Goal: Information Seeking & Learning: Learn about a topic

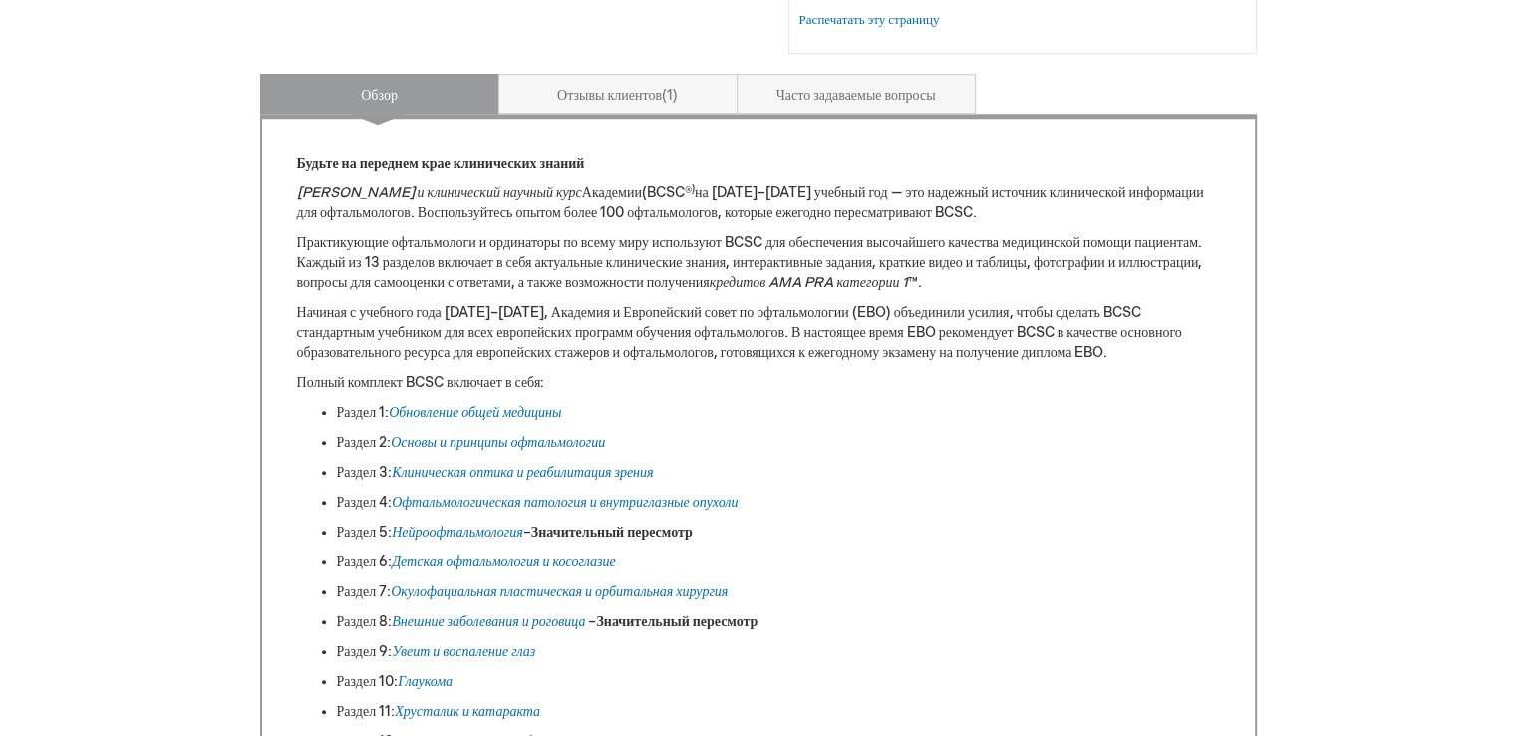
scroll to position [877, 0]
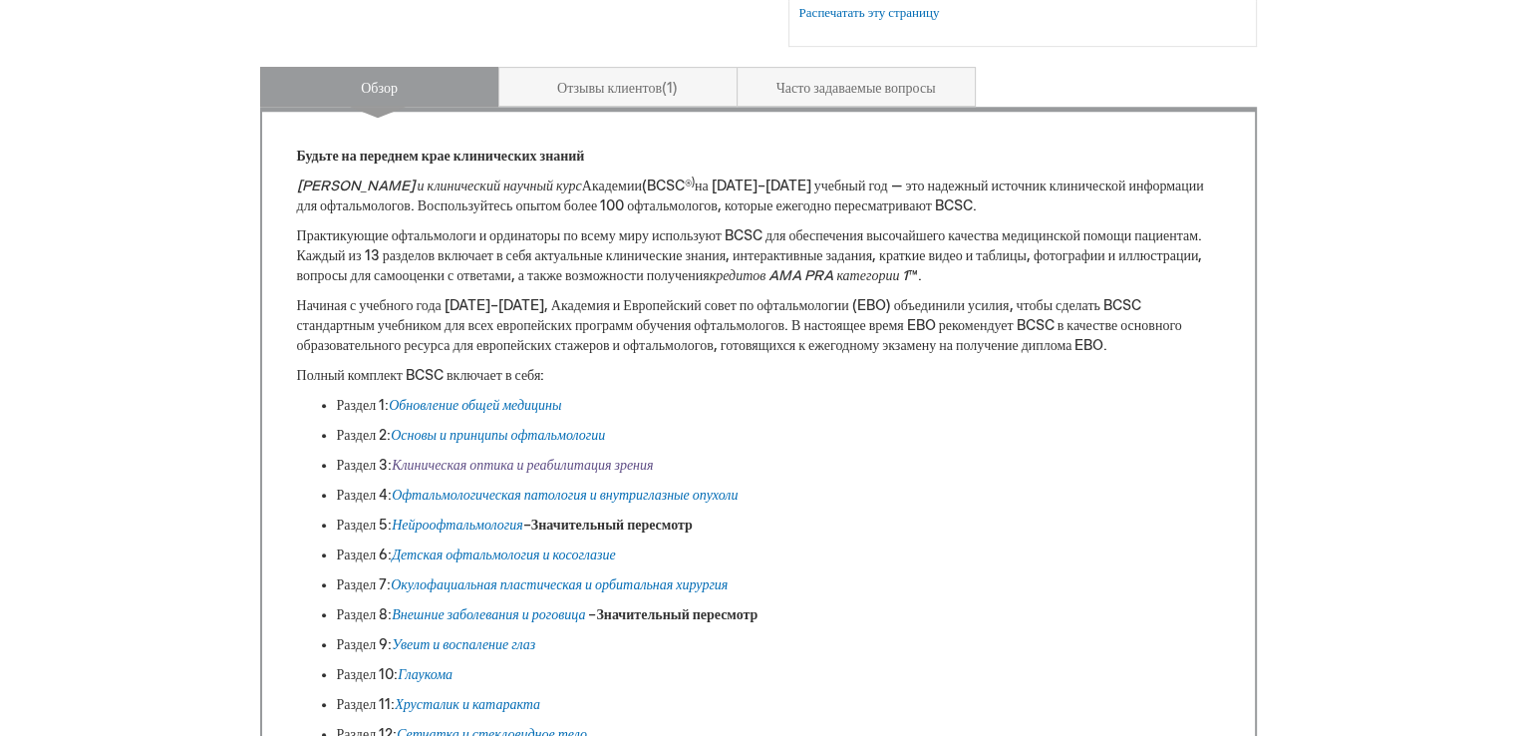
click at [558, 460] on font "Клиническая оптика и реабилитация зрения" at bounding box center [522, 464] width 261 height 17
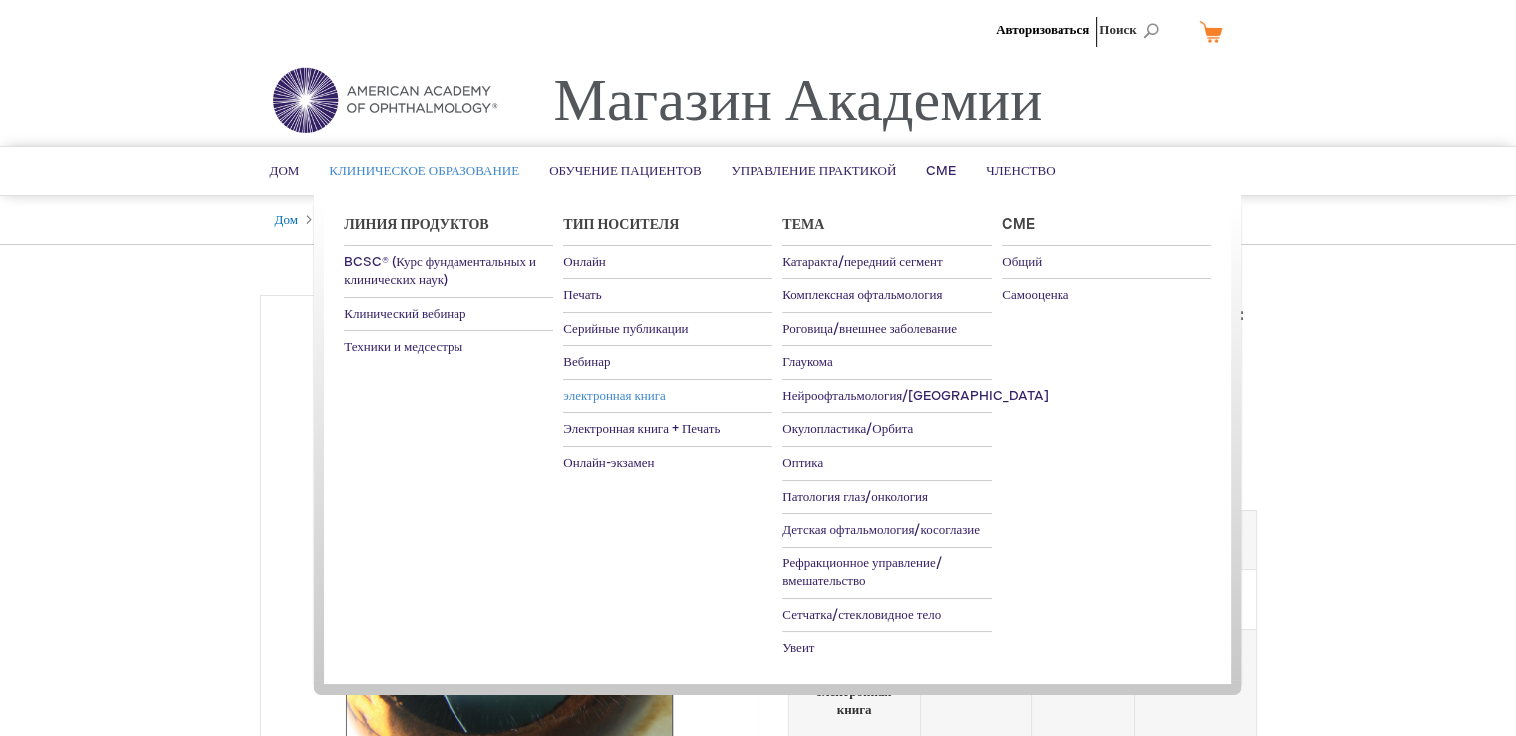
click at [628, 388] on font "электронная книга" at bounding box center [614, 396] width 103 height 16
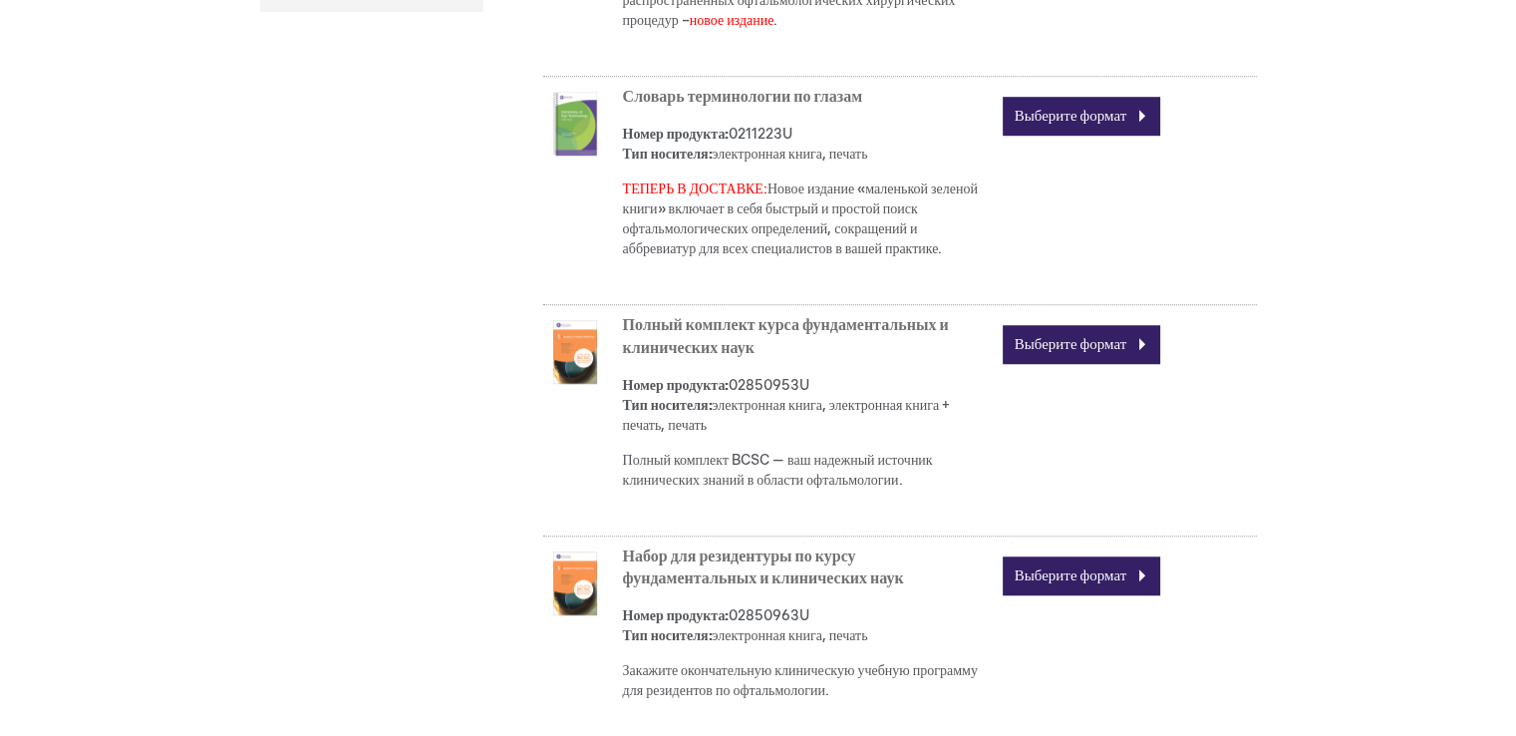
scroll to position [1442, 0]
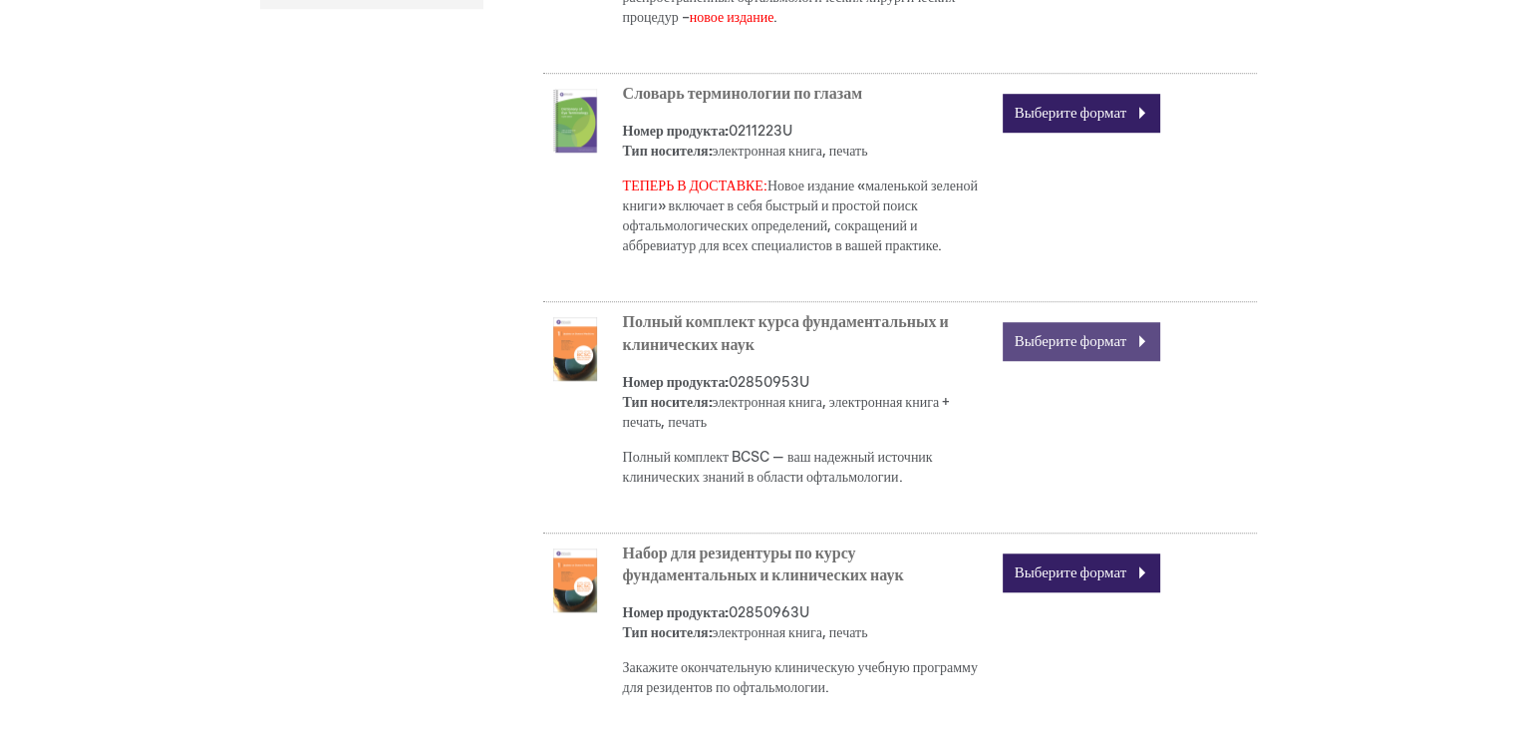
click at [1128, 348] on link "Выберите формат" at bounding box center [1082, 341] width 158 height 39
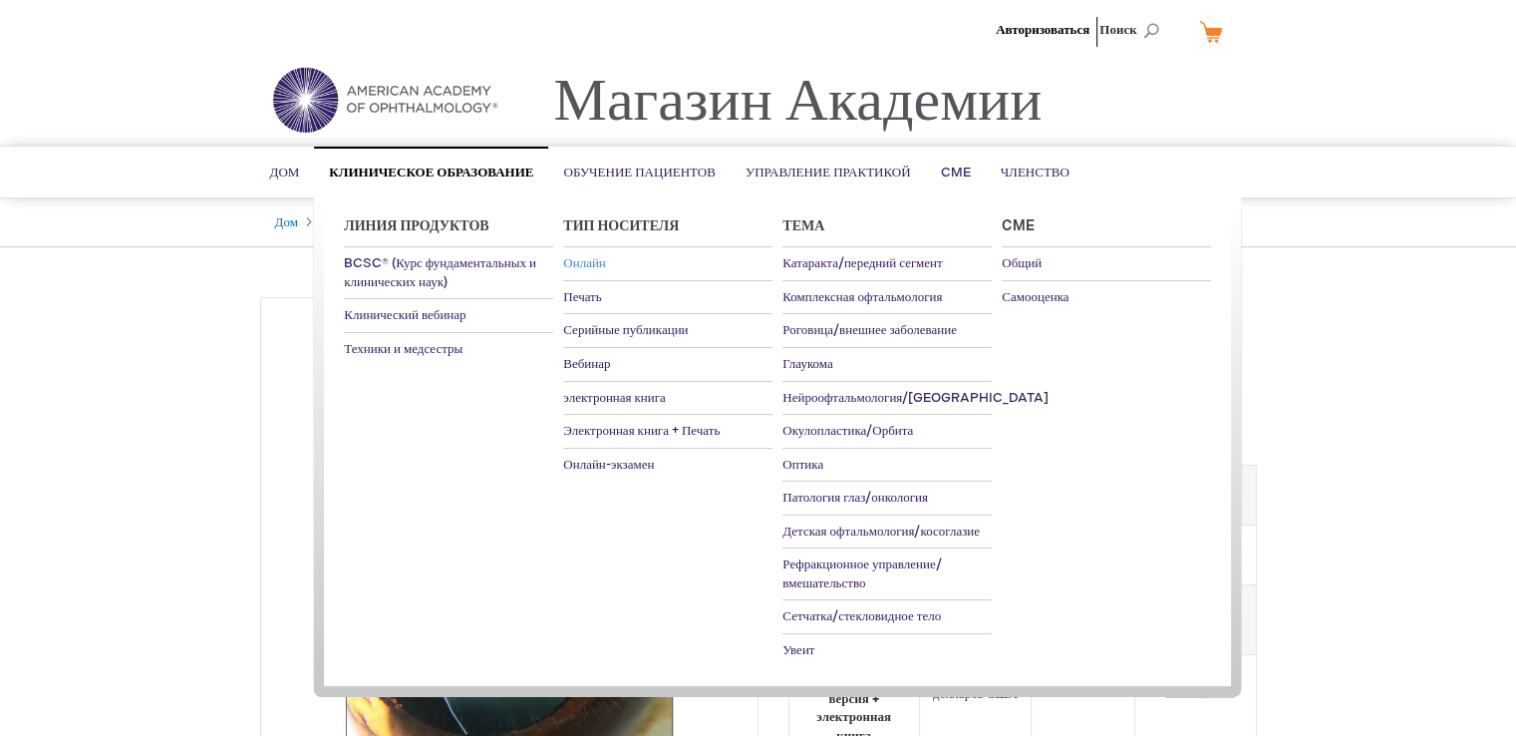
click at [594, 261] on font "Онлайн" at bounding box center [584, 263] width 43 height 16
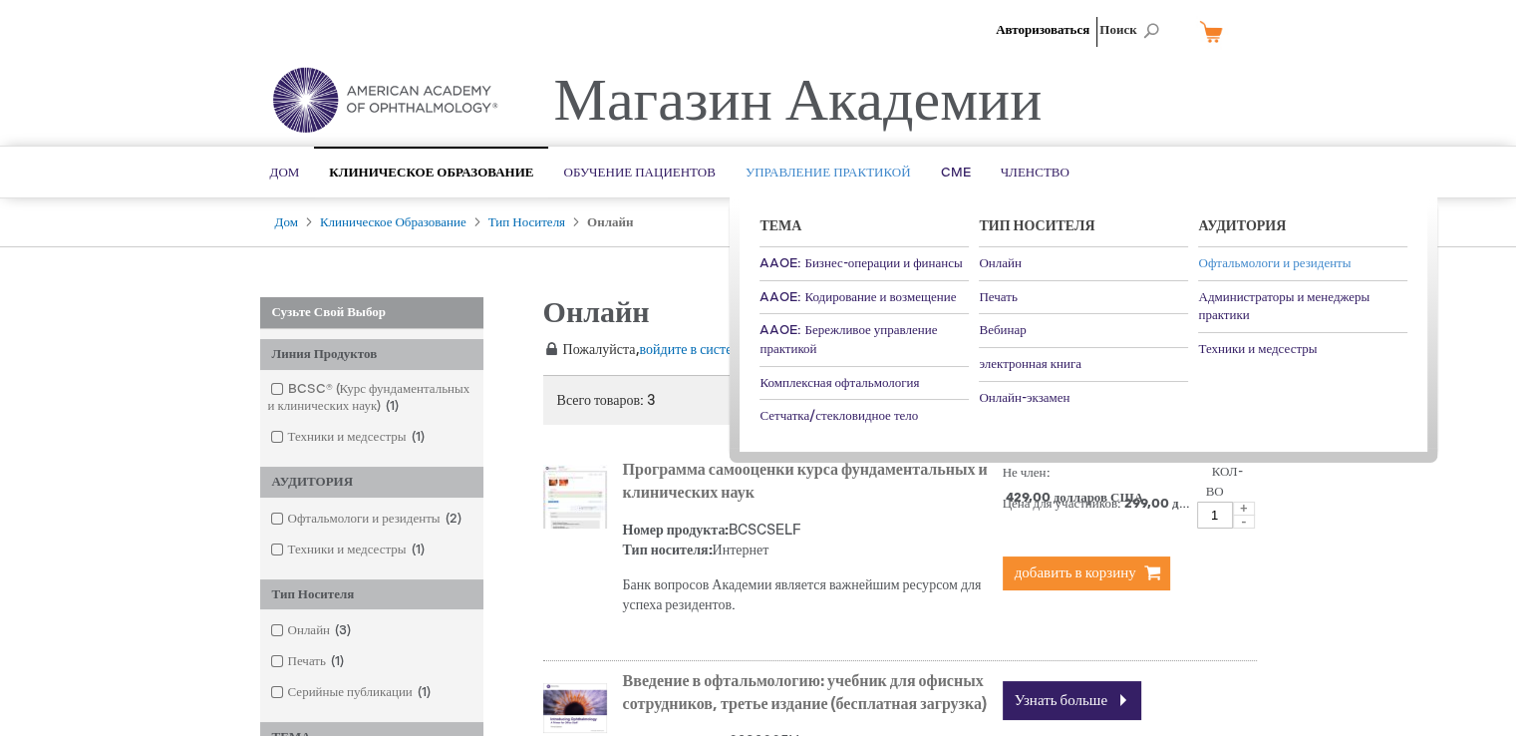
click at [1232, 255] on font "Офтальмологи и резиденты" at bounding box center [1274, 263] width 152 height 16
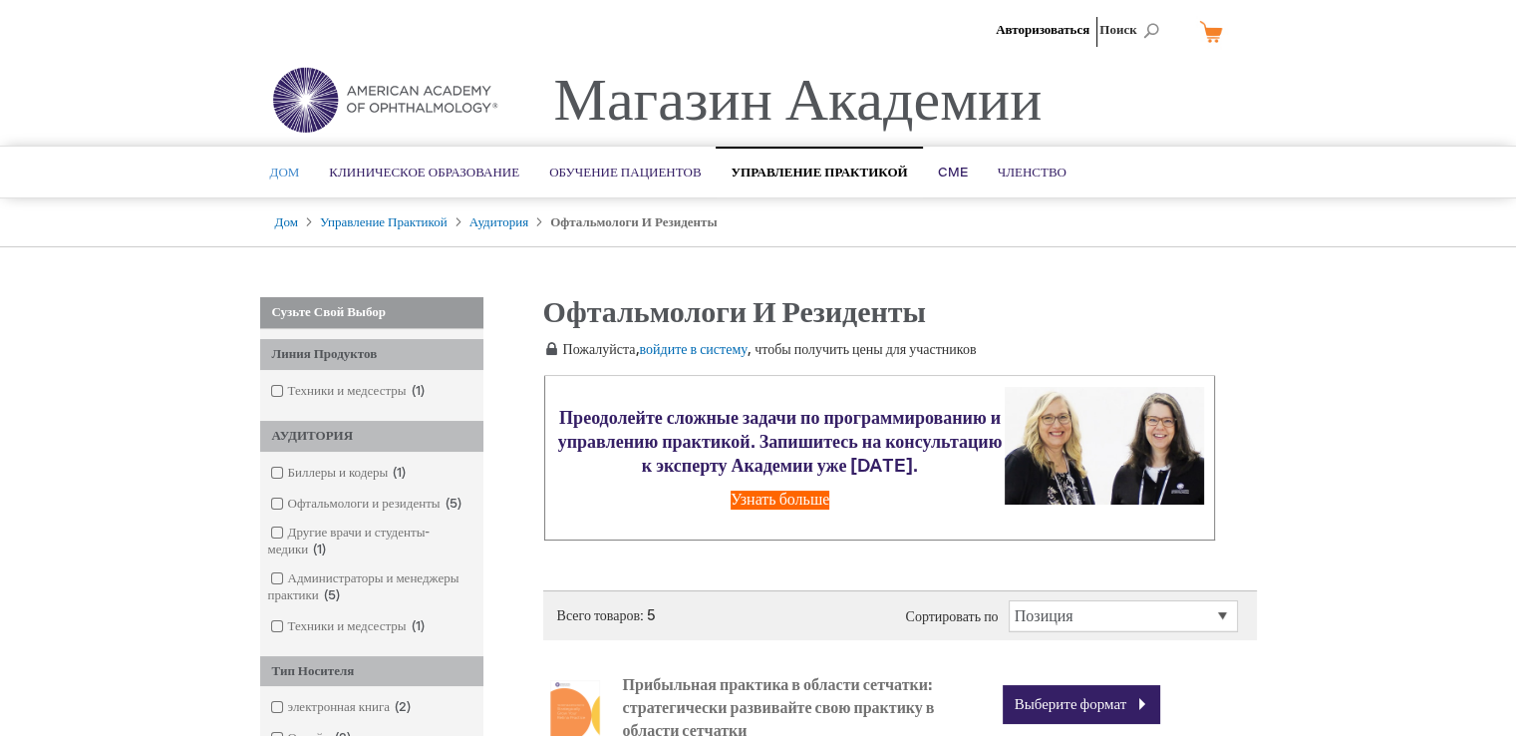
click at [285, 175] on font "Дом" at bounding box center [285, 172] width 30 height 16
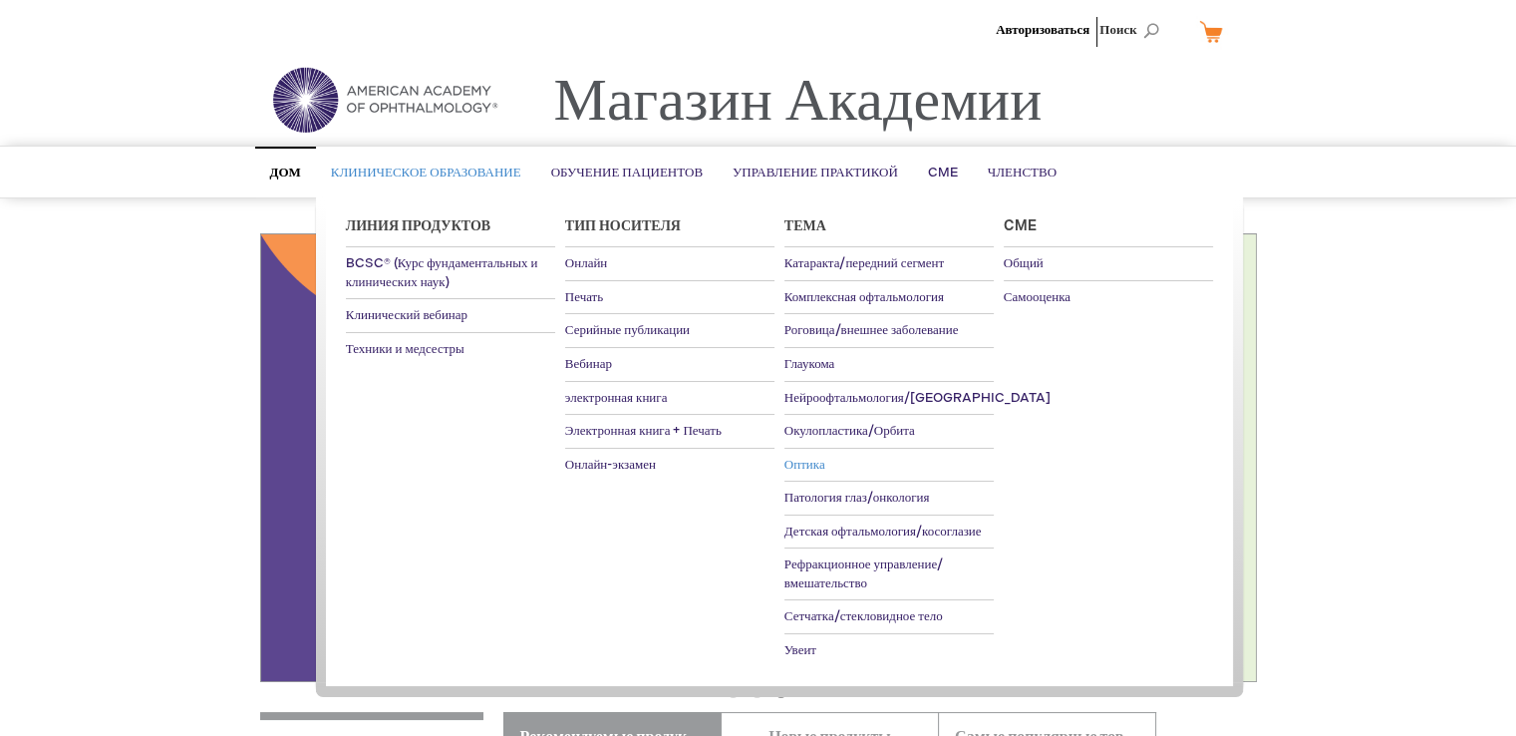
click at [825, 463] on link "Оптика" at bounding box center [888, 464] width 209 height 33
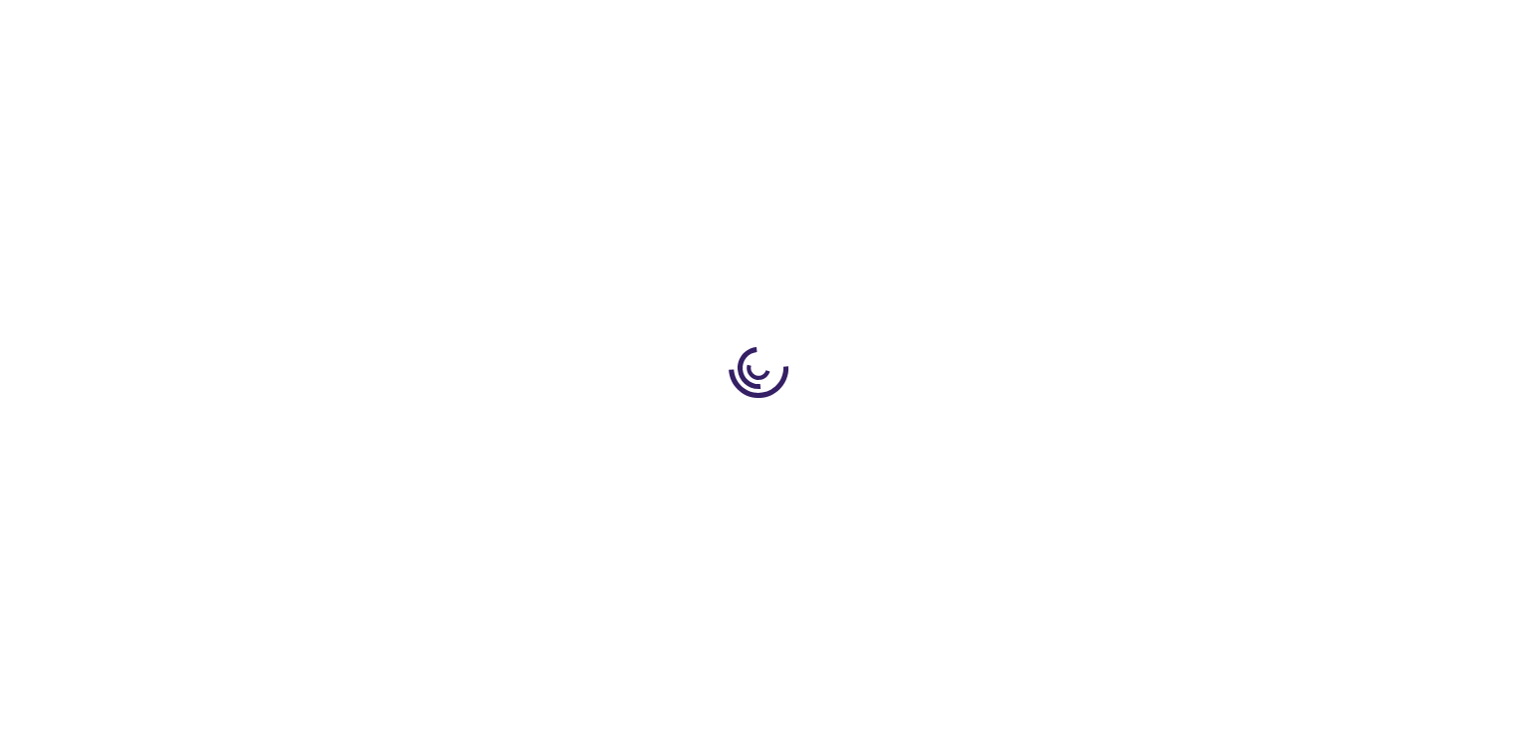
scroll to position [1442, 0]
